Goal: Obtain resource: Download file/media

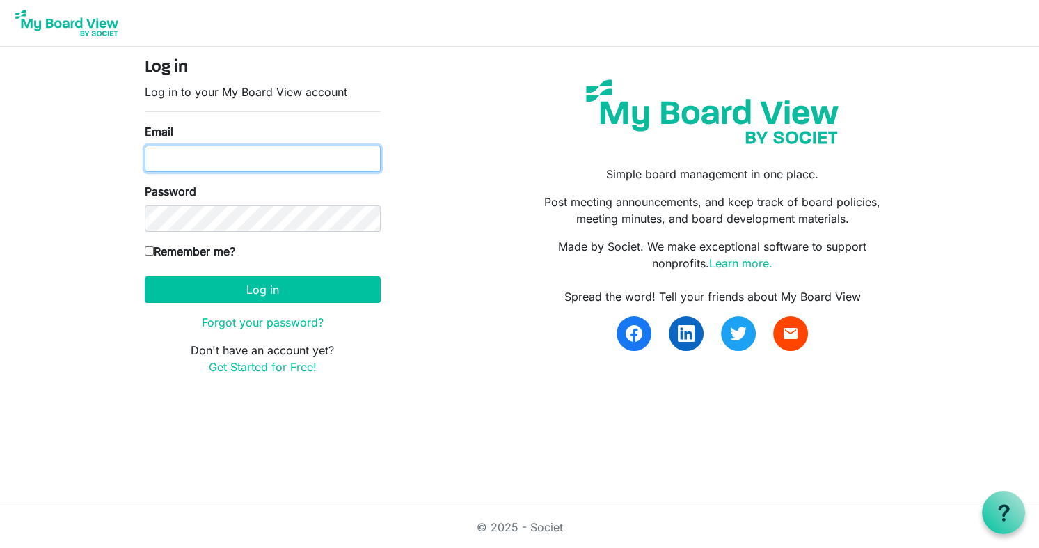
click at [175, 163] on input "Email" at bounding box center [263, 158] width 236 height 26
type input "carolstegmeir567@gmail.com"
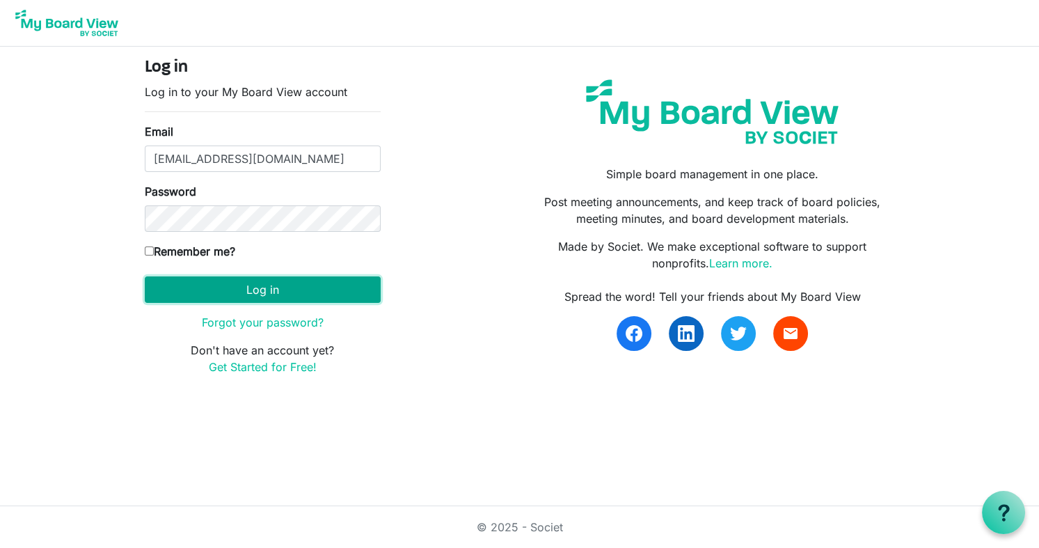
click at [315, 283] on button "Log in" at bounding box center [263, 289] width 236 height 26
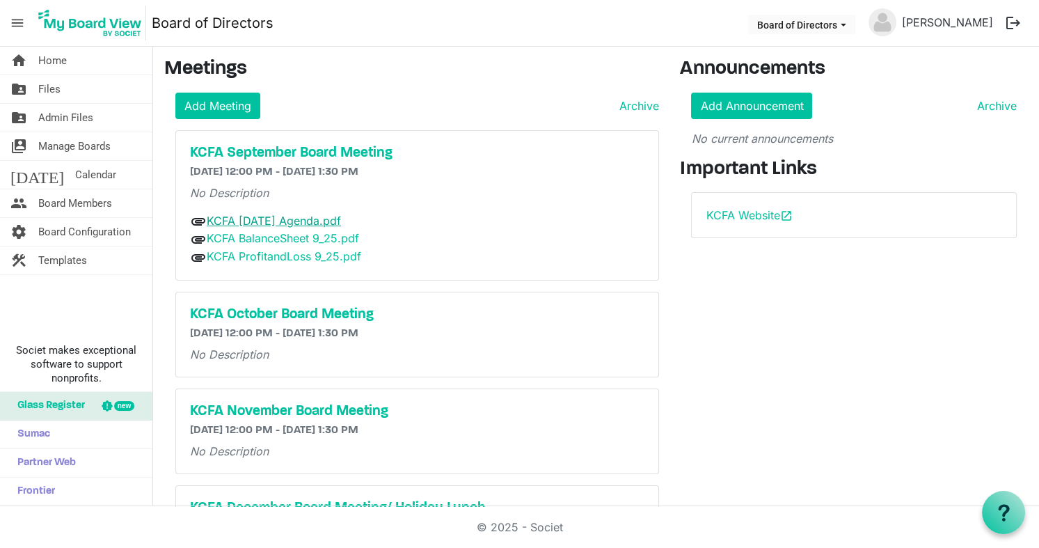
click at [285, 217] on link "KCFA [DATE] Agenda.pdf" at bounding box center [274, 221] width 134 height 14
click at [281, 237] on link "KCFA BalanceSheet 9_25.pdf" at bounding box center [283, 238] width 152 height 14
click at [266, 250] on link "KCFA ProfitandLoss 9_25.pdf" at bounding box center [284, 256] width 155 height 14
